Goal: Task Accomplishment & Management: Complete application form

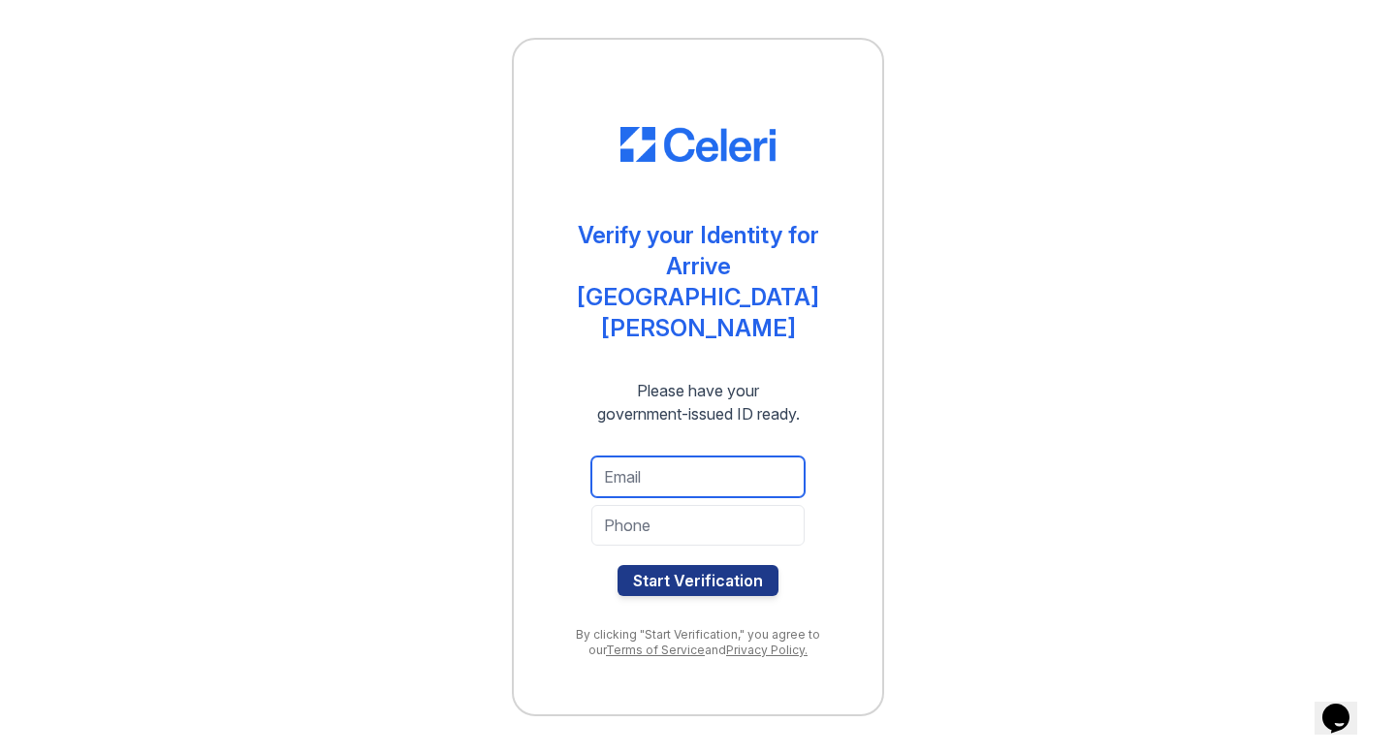
click at [700, 457] on input "email" at bounding box center [697, 477] width 213 height 41
type input "[EMAIL_ADDRESS][DOMAIN_NAME]"
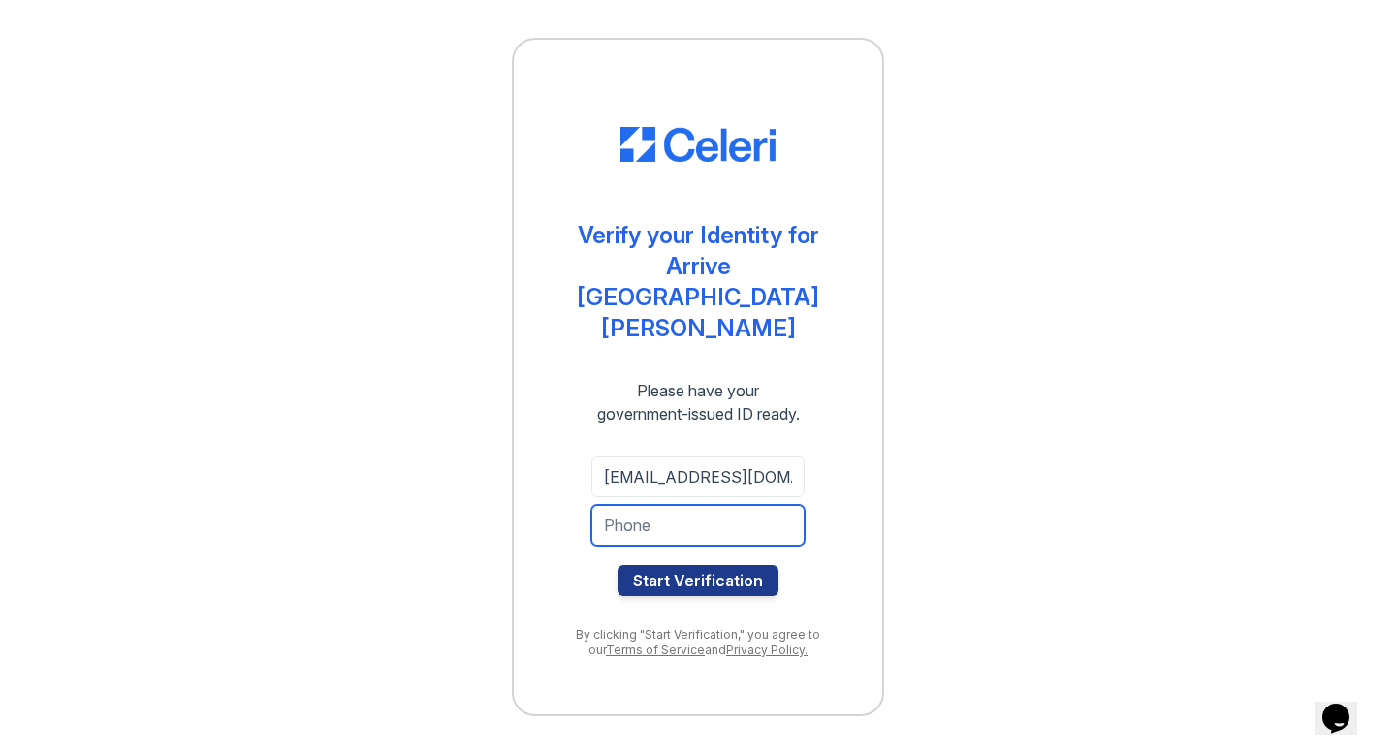
click at [688, 505] on input "tel" at bounding box center [697, 525] width 213 height 41
type input "2158055426"
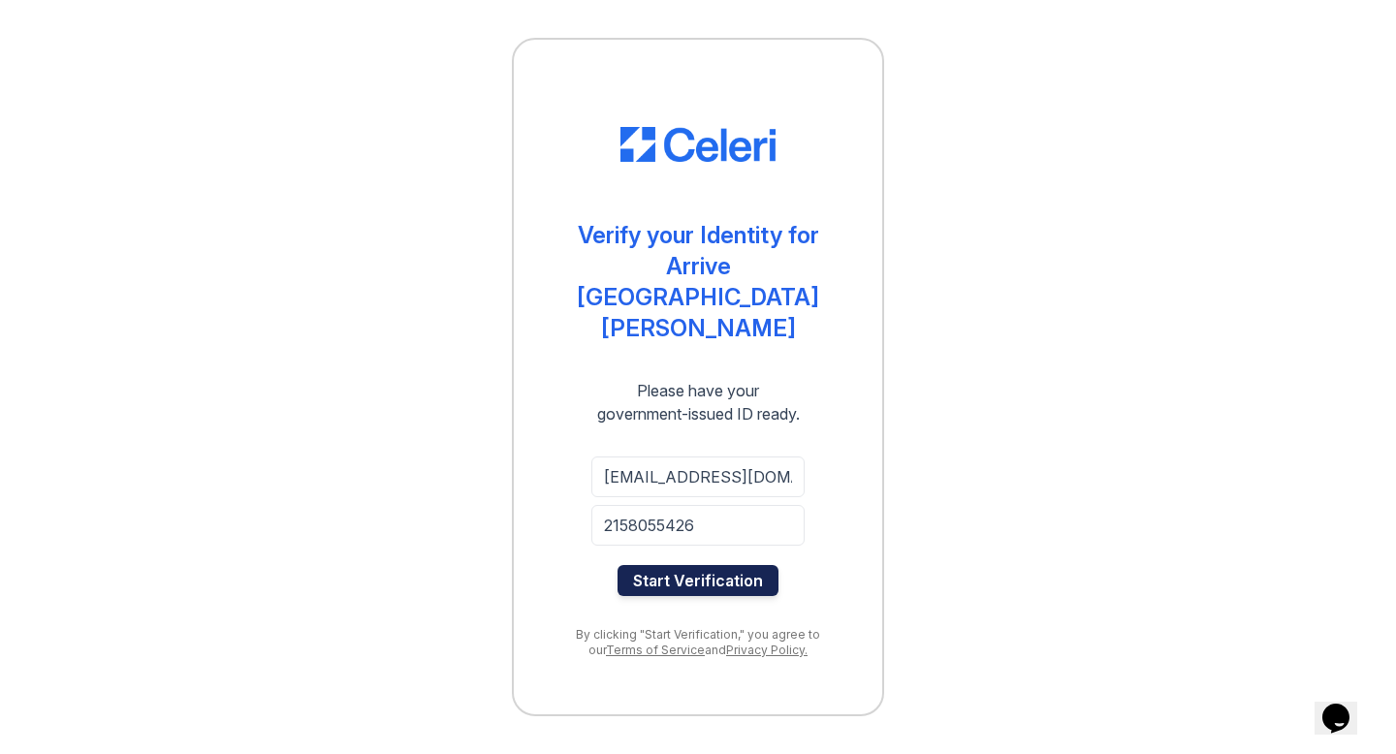
click at [680, 565] on button "Start Verification" at bounding box center [698, 580] width 161 height 31
